Goal: Task Accomplishment & Management: Manage account settings

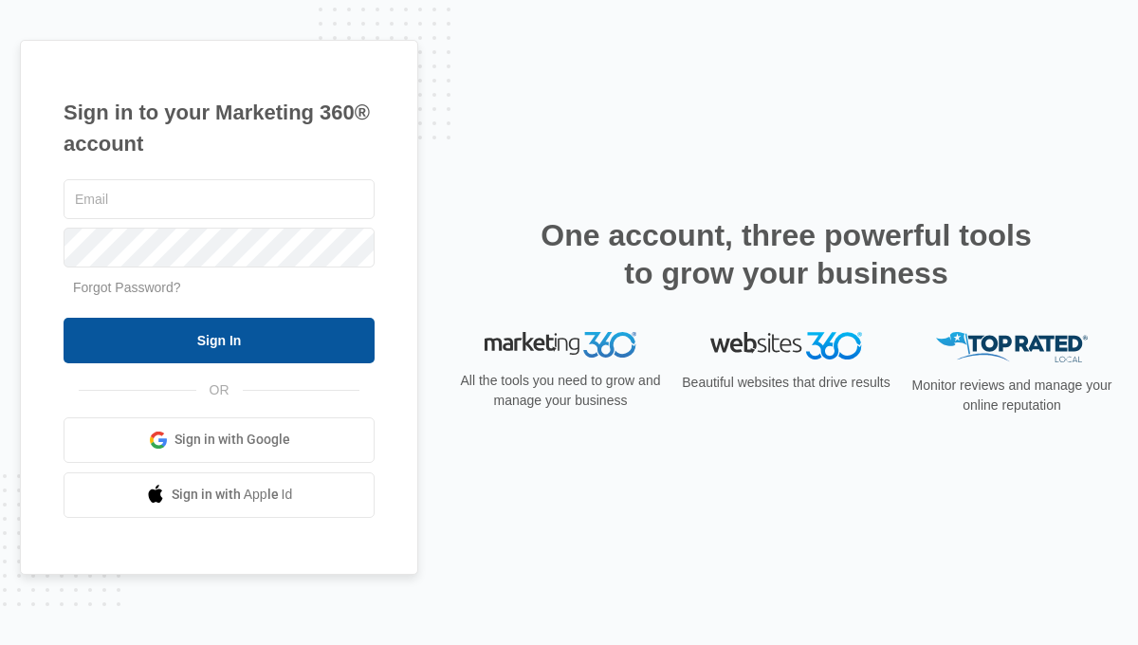
type input "[PERSON_NAME][EMAIL_ADDRESS][PERSON_NAME][DOMAIN_NAME]"
click at [334, 356] on input "Sign In" at bounding box center [219, 341] width 311 height 46
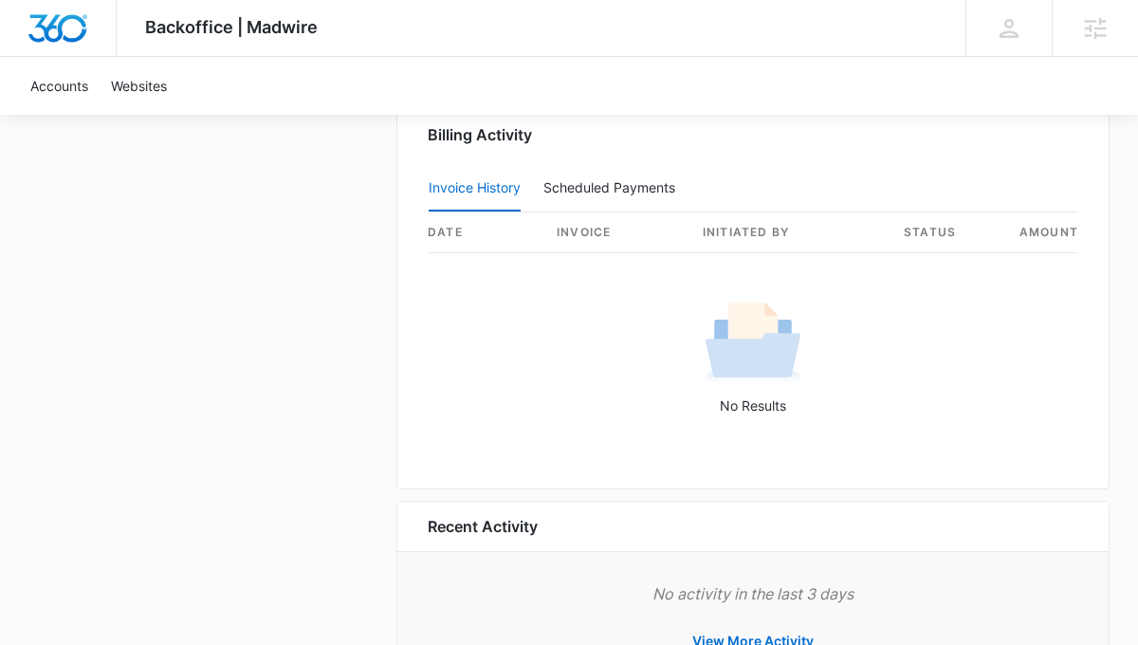
scroll to position [1718, 0]
